Goal: Navigation & Orientation: Find specific page/section

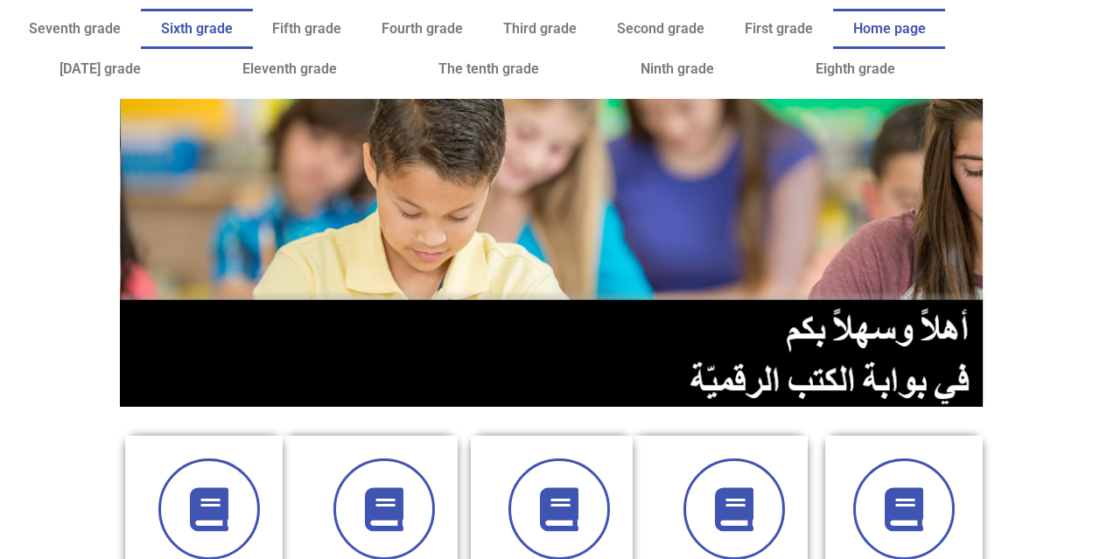
drag, startPoint x: 178, startPoint y: 36, endPoint x: 170, endPoint y: 32, distance: 9.0
click at [170, 32] on font "Sixth grade" at bounding box center [197, 28] width 72 height 17
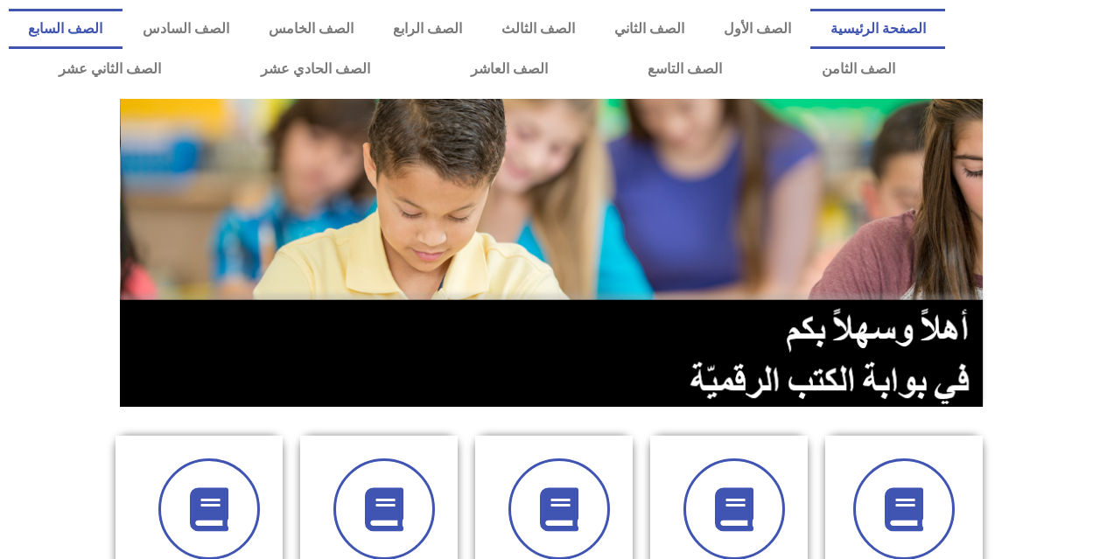
click at [123, 24] on link "الصف السابع" at bounding box center [66, 29] width 114 height 40
click at [123, 33] on link "الصف السابع" at bounding box center [66, 29] width 114 height 40
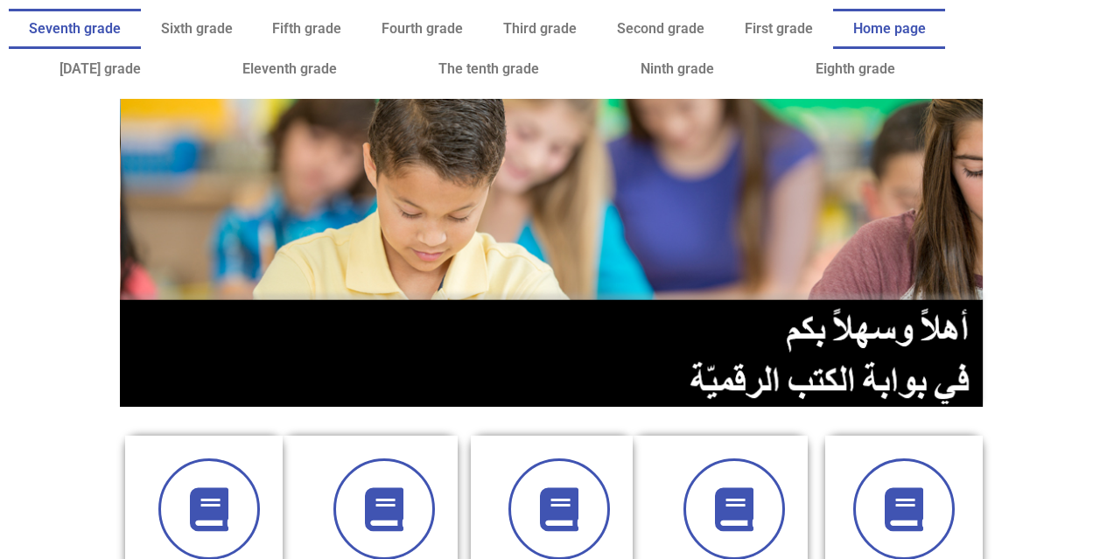
click at [71, 17] on link "Seventh grade" at bounding box center [75, 29] width 132 height 40
